Goal: Task Accomplishment & Management: Complete application form

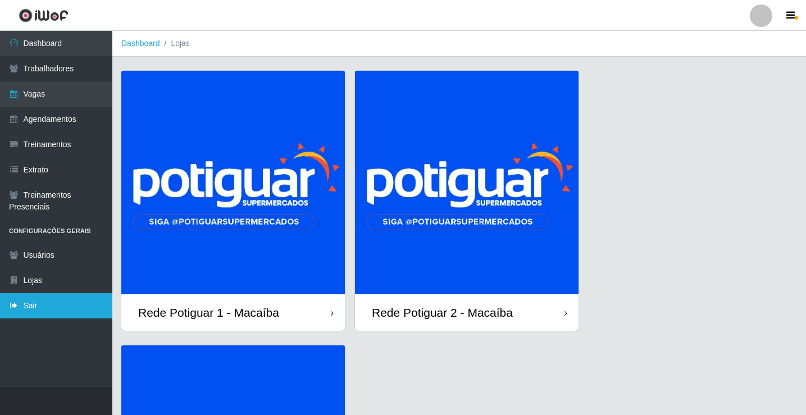
click at [50, 307] on link "Sair" at bounding box center [56, 305] width 112 height 25
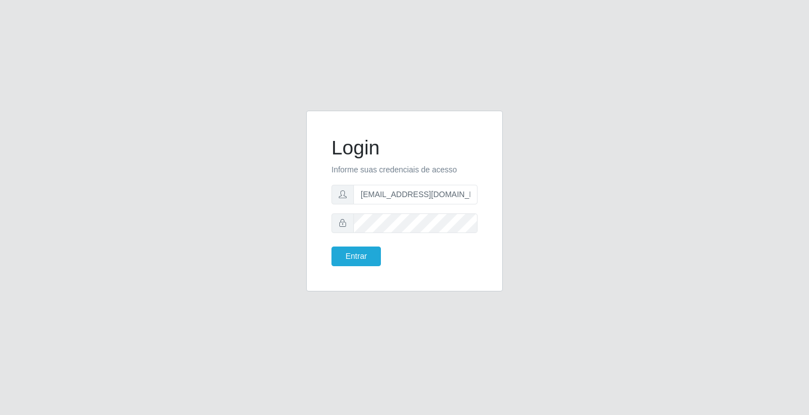
click at [415, 206] on form "Login Informe suas credenciais de acesso [EMAIL_ADDRESS][DOMAIN_NAME] Entrar" at bounding box center [405, 201] width 146 height 130
click at [410, 201] on input "[EMAIL_ADDRESS][DOMAIN_NAME]" at bounding box center [415, 195] width 124 height 20
type input "[EMAIL_ADDRESS][DOMAIN_NAME]"
click at [362, 253] on button "Entrar" at bounding box center [356, 257] width 49 height 20
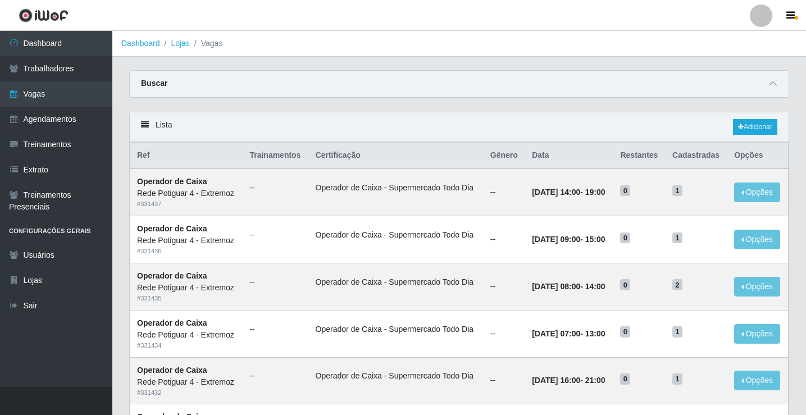
click at [67, 97] on link "Vagas" at bounding box center [56, 93] width 112 height 25
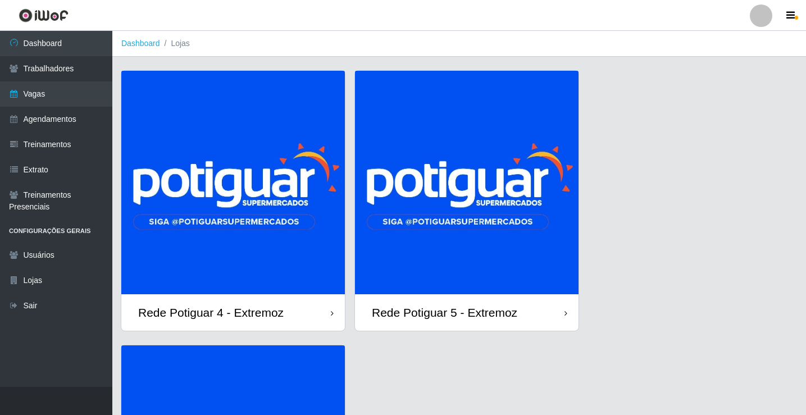
click at [255, 227] on img at bounding box center [233, 183] width 224 height 224
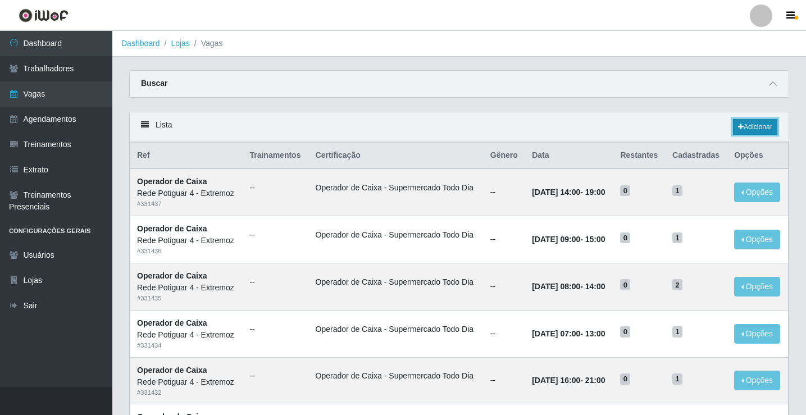
click at [758, 129] on link "Adicionar" at bounding box center [755, 127] width 44 height 16
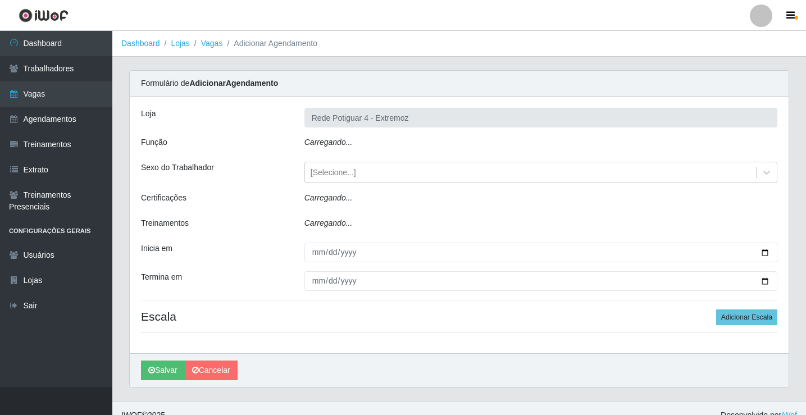
type input "Rede Potiguar 4 - Extremoz"
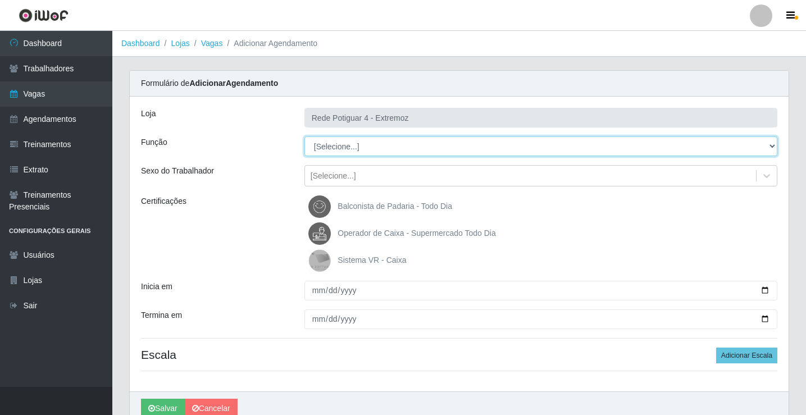
click at [344, 147] on select "[Selecione...] ASG Auxiliar de Estacionamento Balconista Embalador Operador de …" at bounding box center [541, 147] width 473 height 20
select select "22"
click at [305, 137] on select "[Selecione...] ASG Auxiliar de Estacionamento Balconista Embalador Operador de …" at bounding box center [541, 147] width 473 height 20
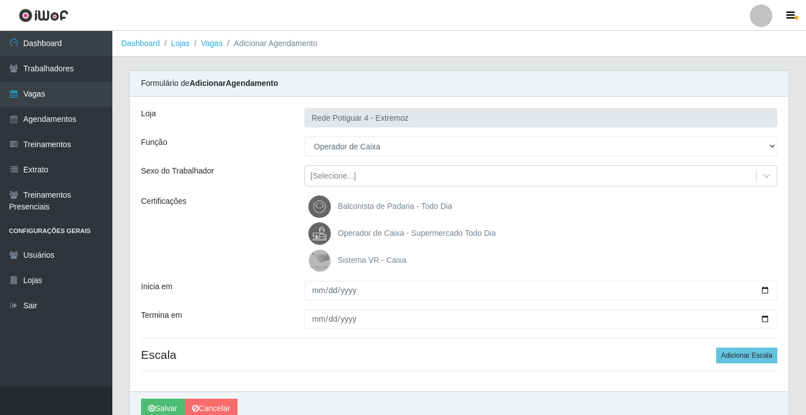
drag, startPoint x: 378, startPoint y: 236, endPoint x: 353, endPoint y: 275, distance: 46.5
click at [377, 235] on span "Operador de Caixa - Supermercado Todo Dia" at bounding box center [417, 233] width 158 height 9
click at [0, 0] on input "Operador de Caixa - Supermercado Todo Dia" at bounding box center [0, 0] width 0 height 0
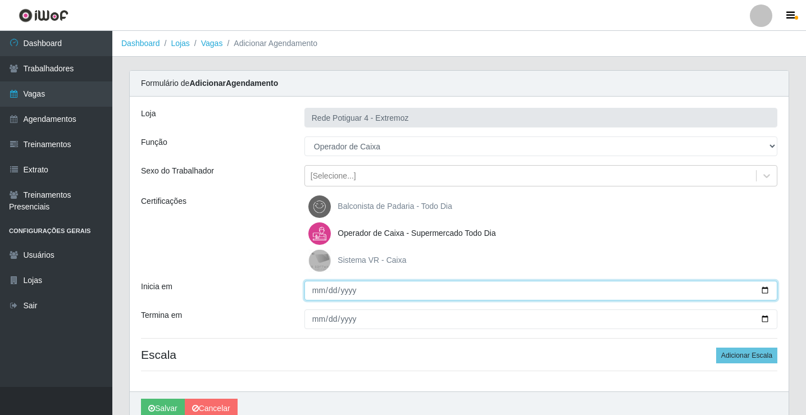
click at [314, 291] on input "Inicia em" at bounding box center [541, 291] width 473 height 20
type input "2025-08-23"
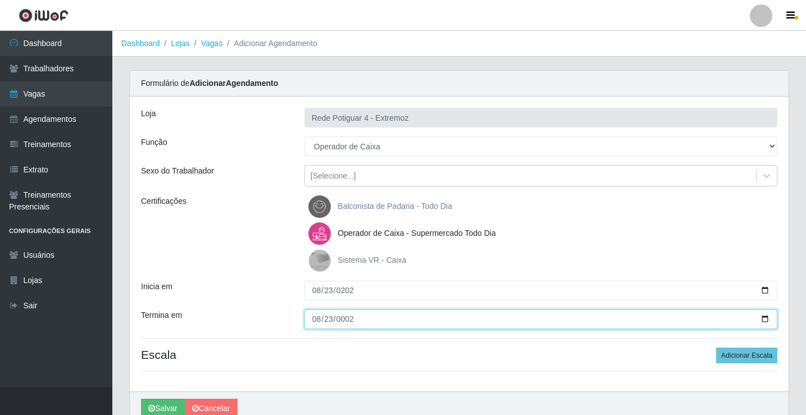
type input "0025-08-23"
type input "2025-08-23"
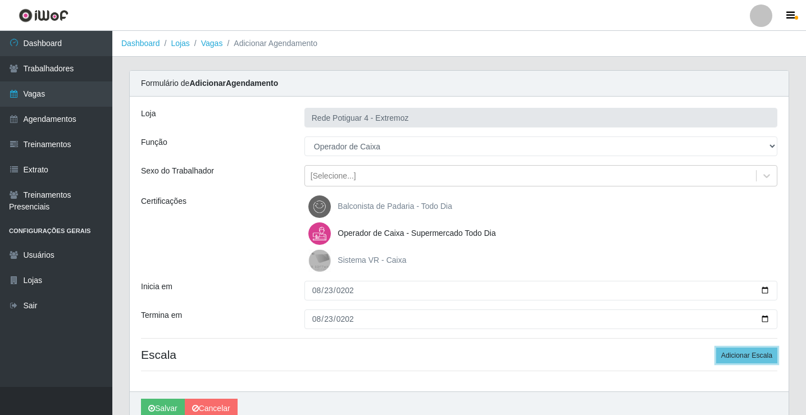
click at [717, 348] on button "Adicionar Escala" at bounding box center [747, 356] width 61 height 16
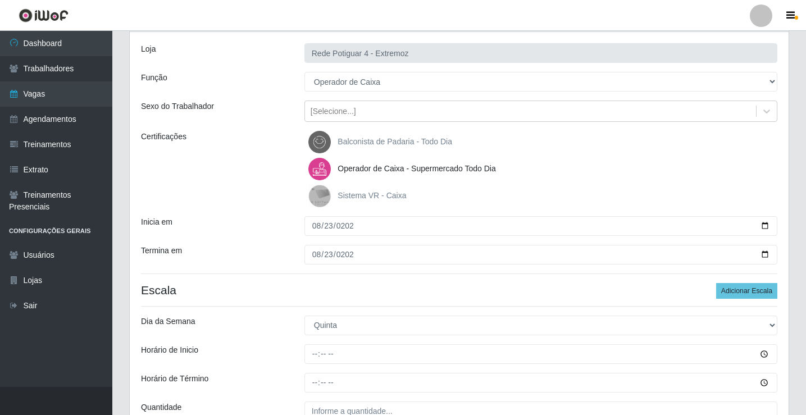
scroll to position [169, 0]
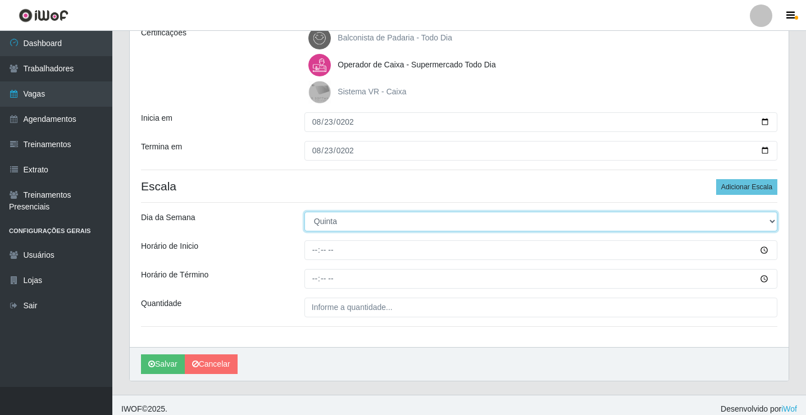
click at [339, 224] on select "[Selecione...] Segunda Terça Quarta Quinta Sexta Sábado Domingo" at bounding box center [541, 222] width 473 height 20
select select "6"
click at [305, 212] on select "[Selecione...] Segunda Terça Quarta Quinta Sexta Sábado Domingo" at bounding box center [541, 222] width 473 height 20
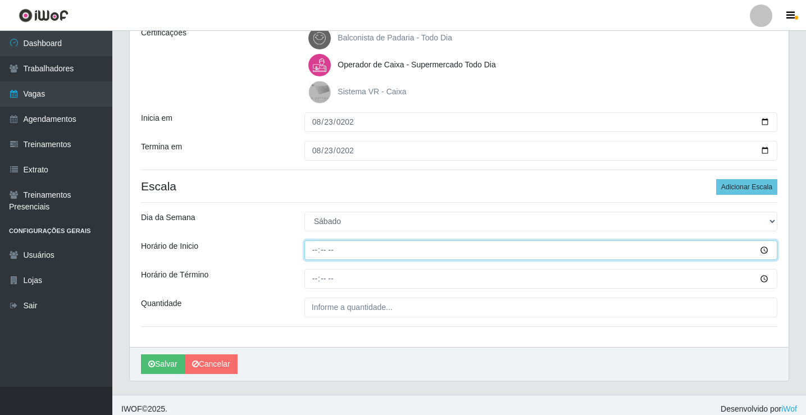
click at [315, 255] on input "Horário de Inicio" at bounding box center [541, 251] width 473 height 20
type input "16:00"
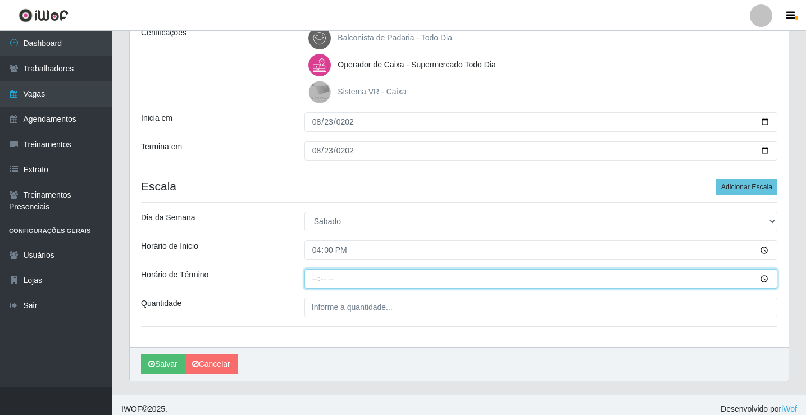
type input "21:00"
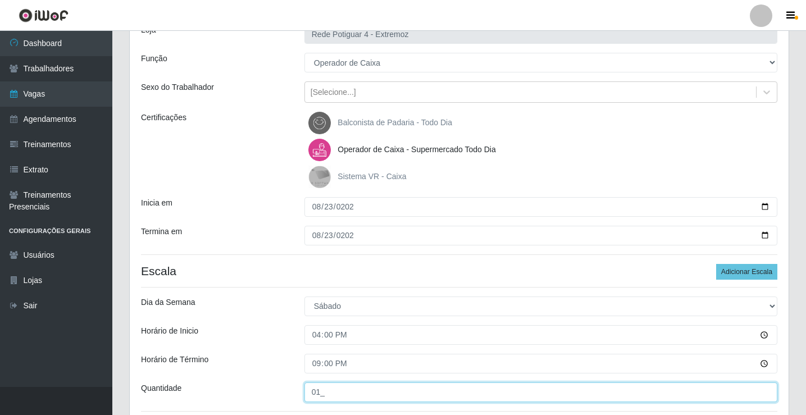
scroll to position [176, 0]
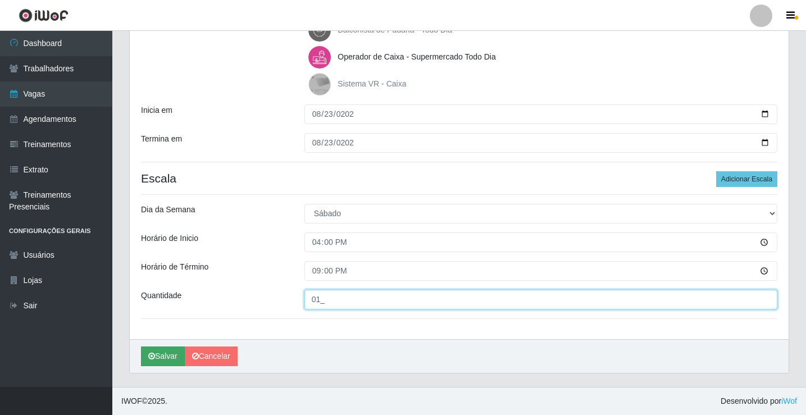
type input "01_"
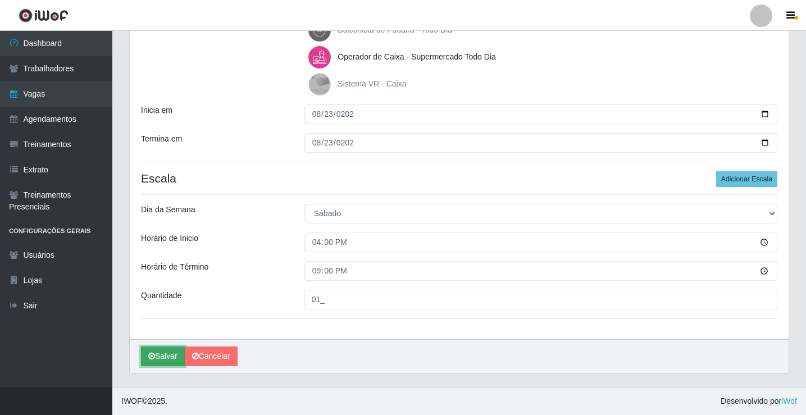
click at [150, 352] on button "Salvar" at bounding box center [163, 357] width 44 height 20
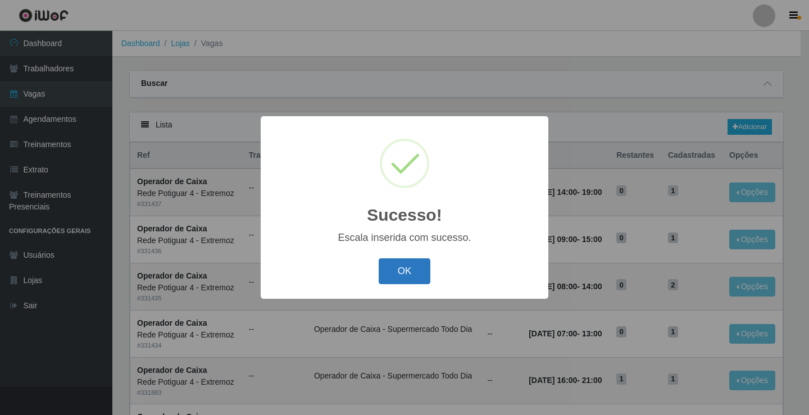
click at [405, 277] on button "OK" at bounding box center [405, 272] width 52 height 26
